Goal: Information Seeking & Learning: Find specific fact

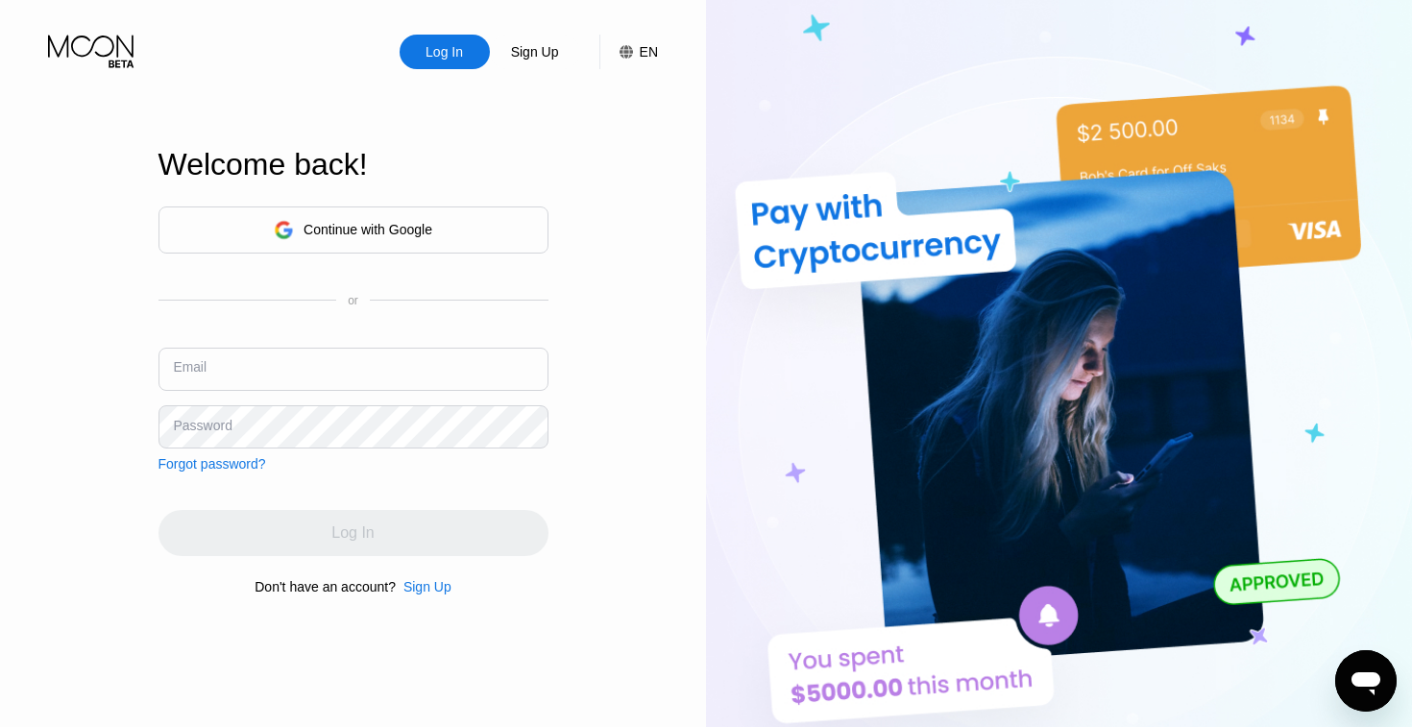
click at [382, 369] on input "text" at bounding box center [353, 369] width 390 height 43
type input "hayden@paywithmoon.com"
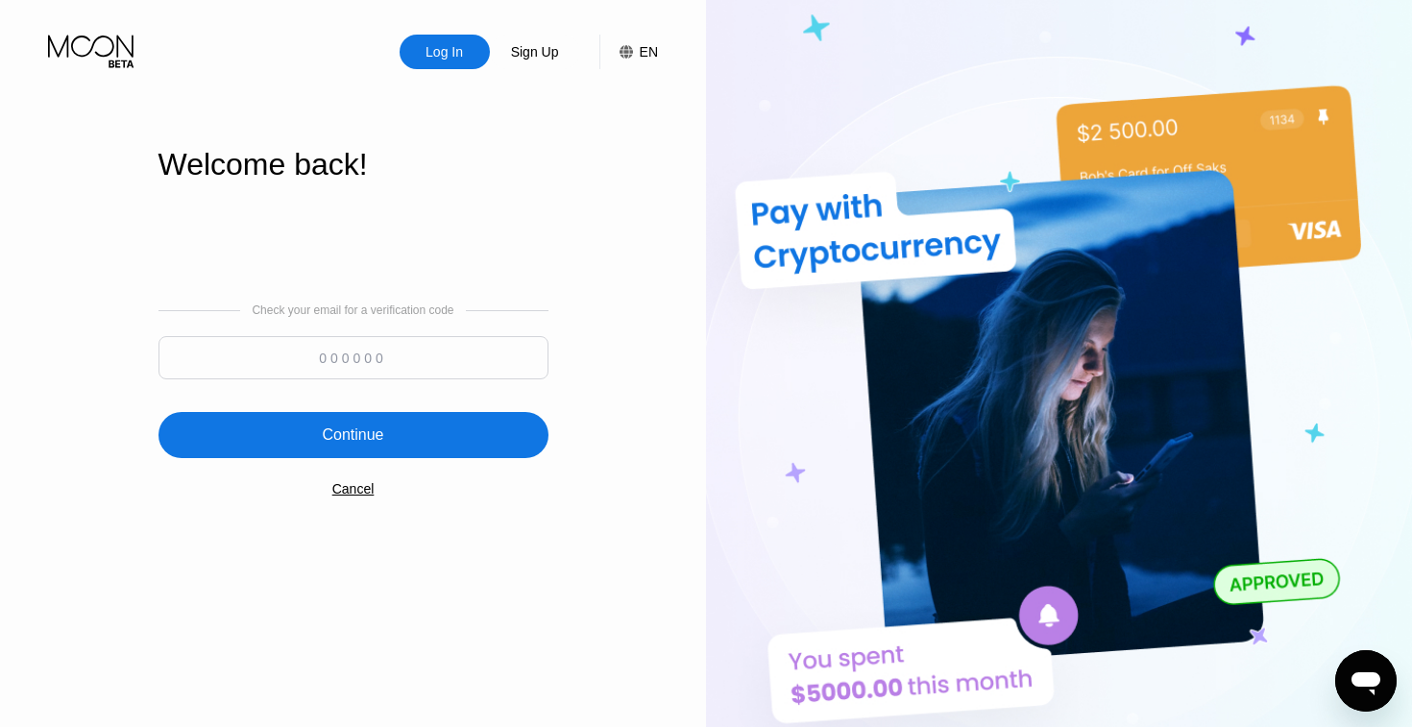
click at [412, 353] on input at bounding box center [353, 357] width 390 height 43
paste input "141172"
type input "141172"
click at [544, 249] on div "Check your email for a verification code 141172 Continue Cancel" at bounding box center [353, 400] width 390 height 390
click at [410, 442] on div "Continue" at bounding box center [353, 435] width 390 height 46
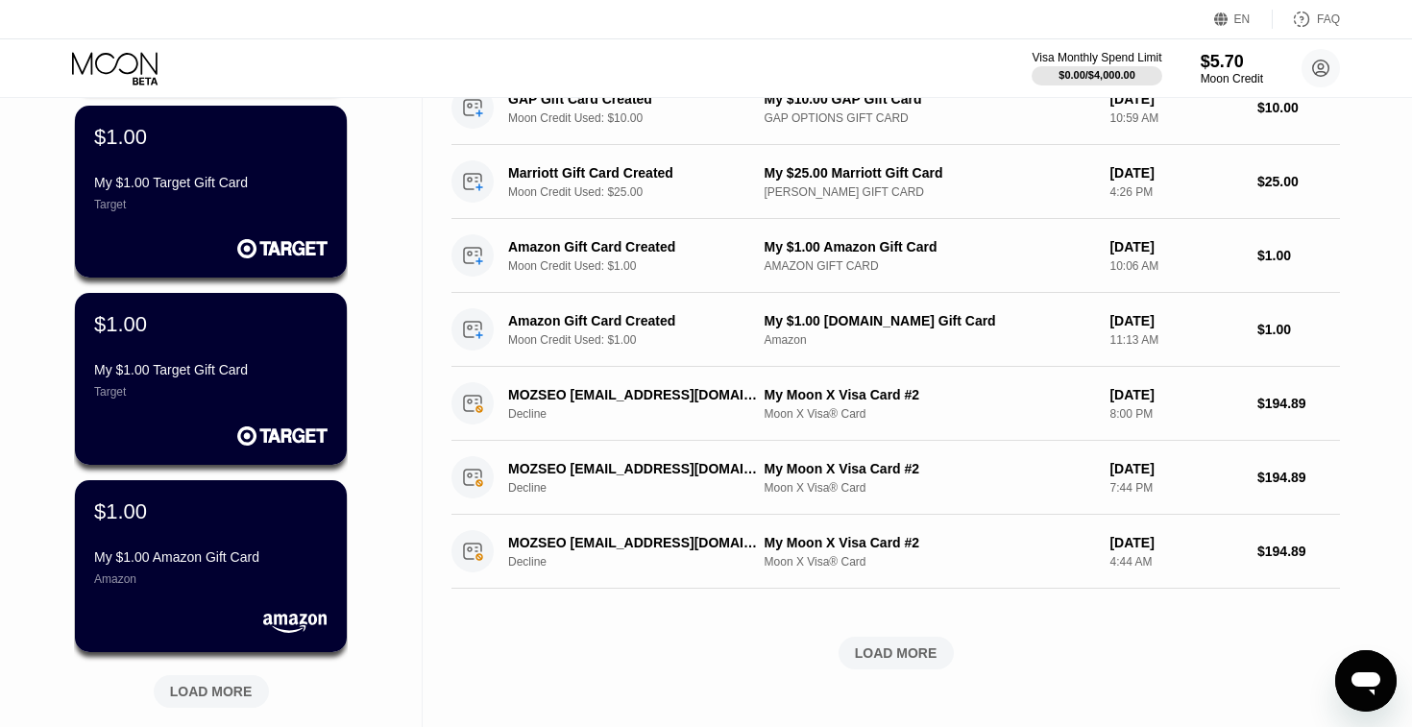
scroll to position [823, 0]
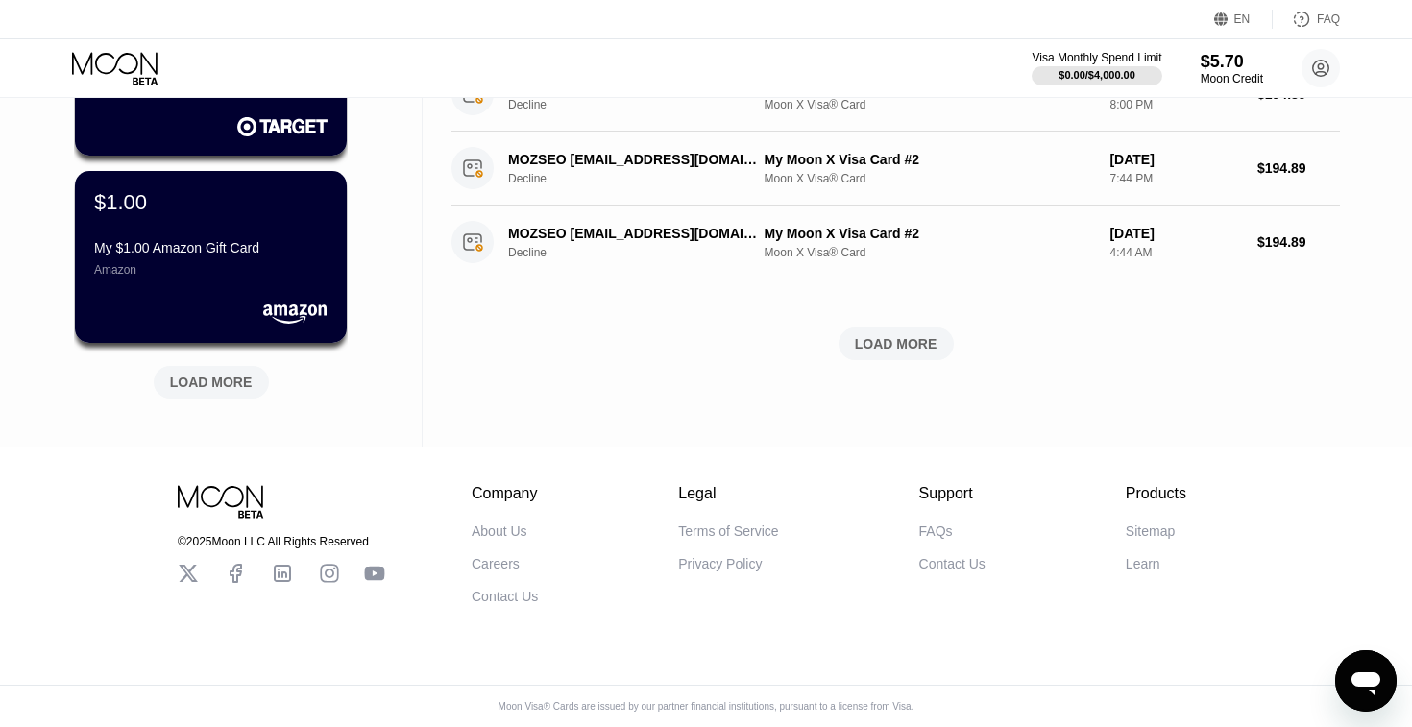
click at [936, 531] on div "FAQs" at bounding box center [936, 530] width 34 height 15
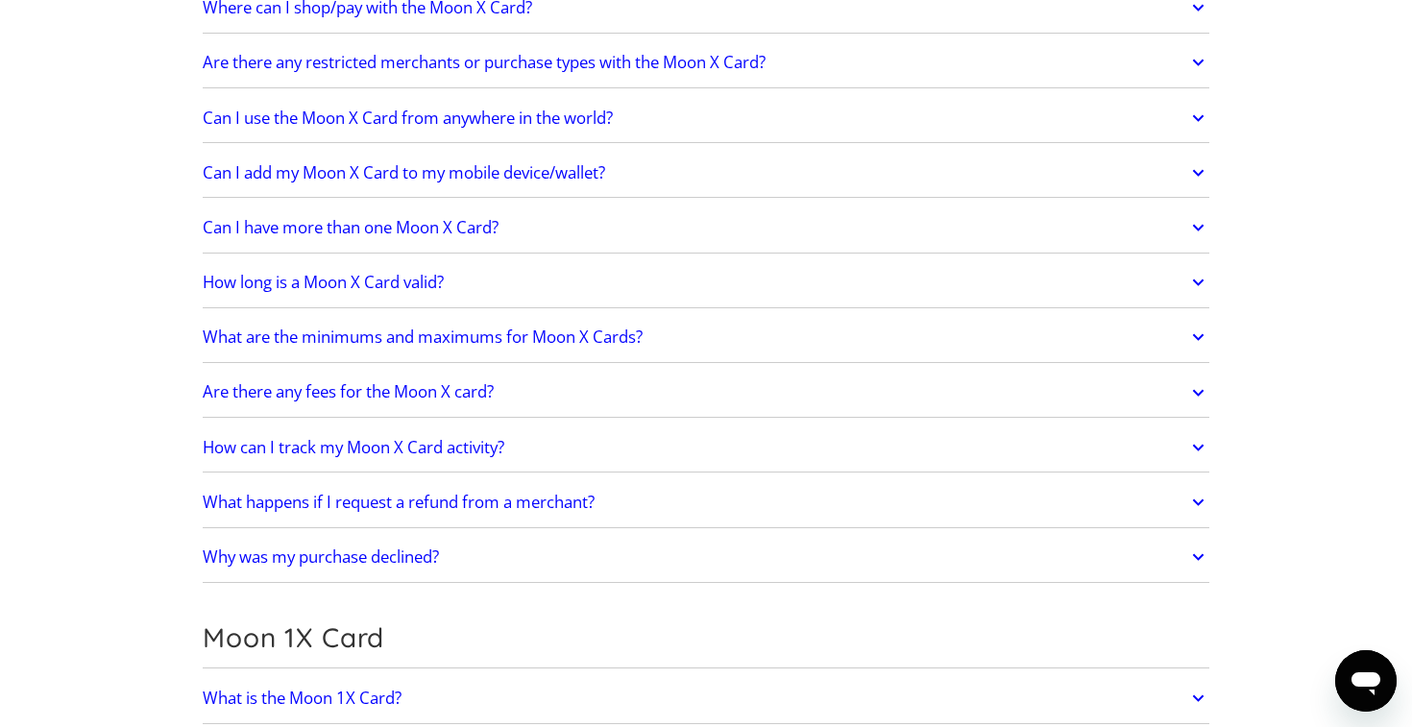
scroll to position [1664, 0]
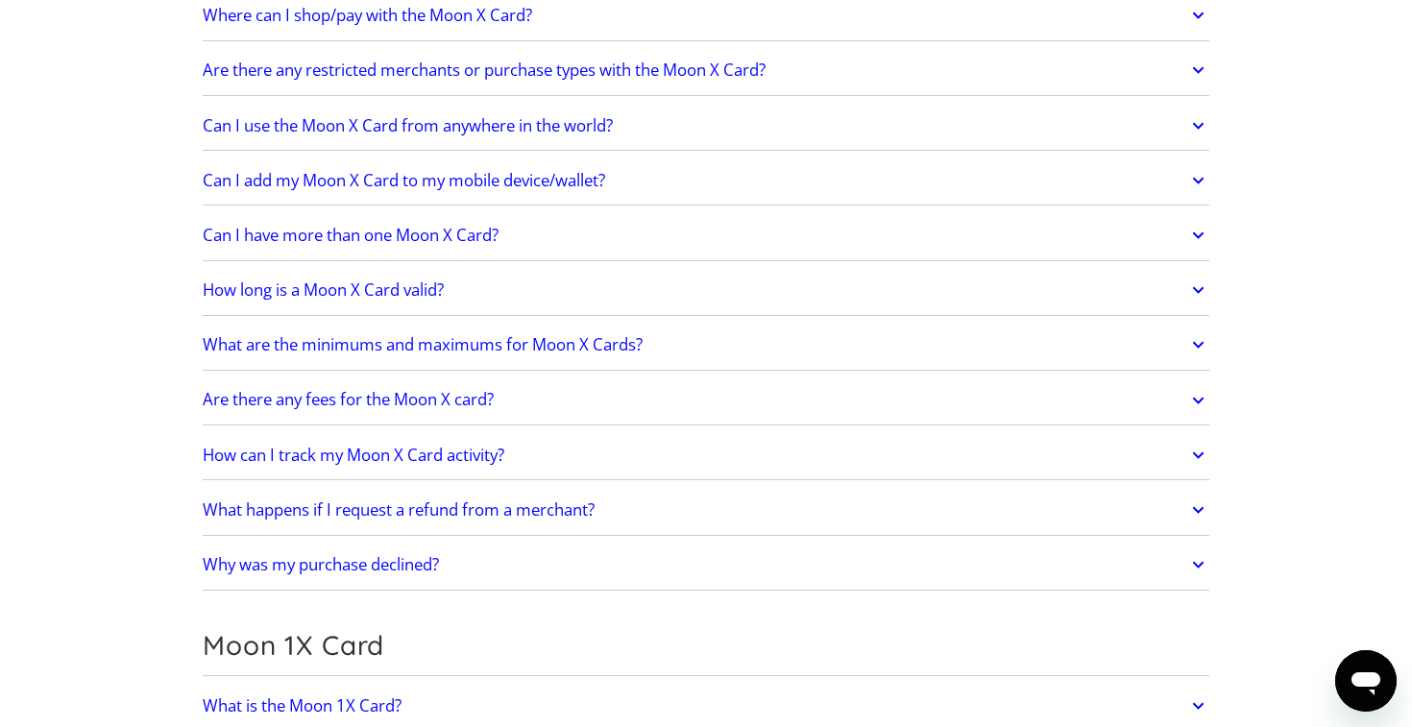
click at [510, 390] on link "Are there any fees for the Moon X card?" at bounding box center [706, 400] width 1006 height 40
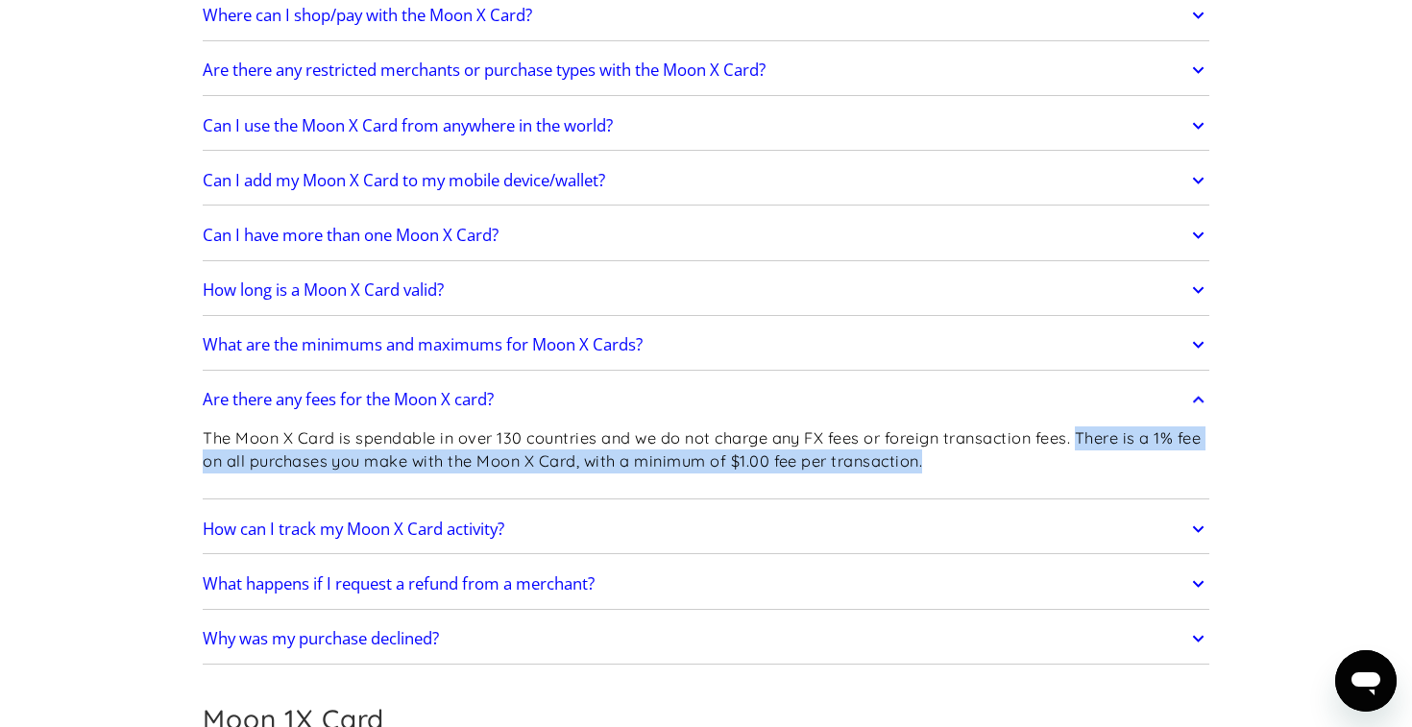
drag, startPoint x: 1087, startPoint y: 435, endPoint x: 1089, endPoint y: 453, distance: 18.3
click at [1089, 453] on p "The Moon X Card is spendable in over 130 countries and we do not charge any FX …" at bounding box center [706, 449] width 1006 height 47
copy p "There is a 1% fee on all purchases you make with the Moon X Card, with a minimu…"
